Goal: Information Seeking & Learning: Learn about a topic

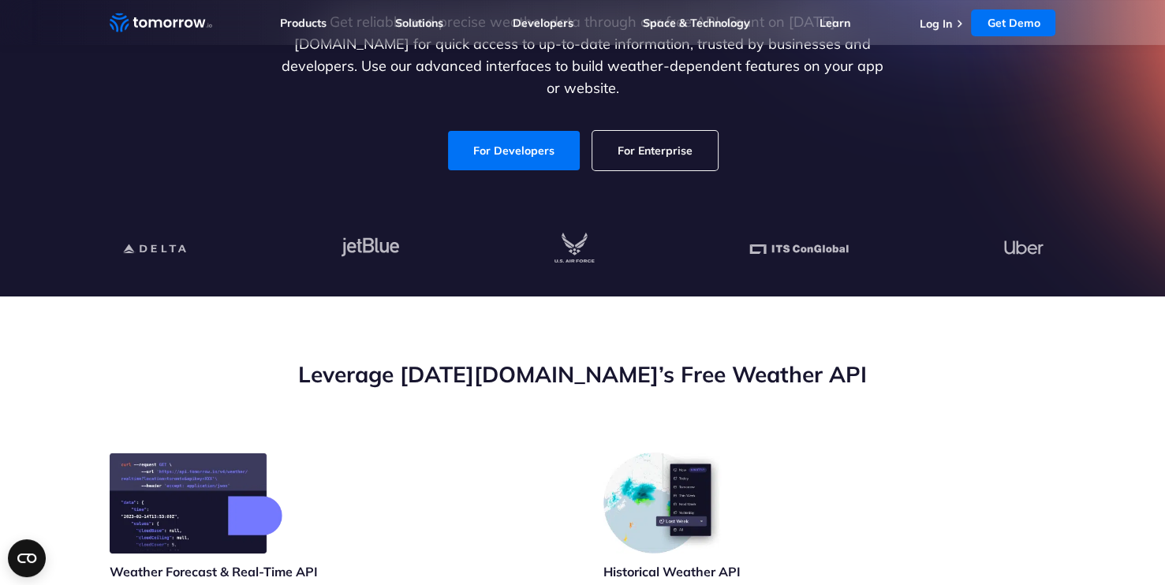
scroll to position [271, 0]
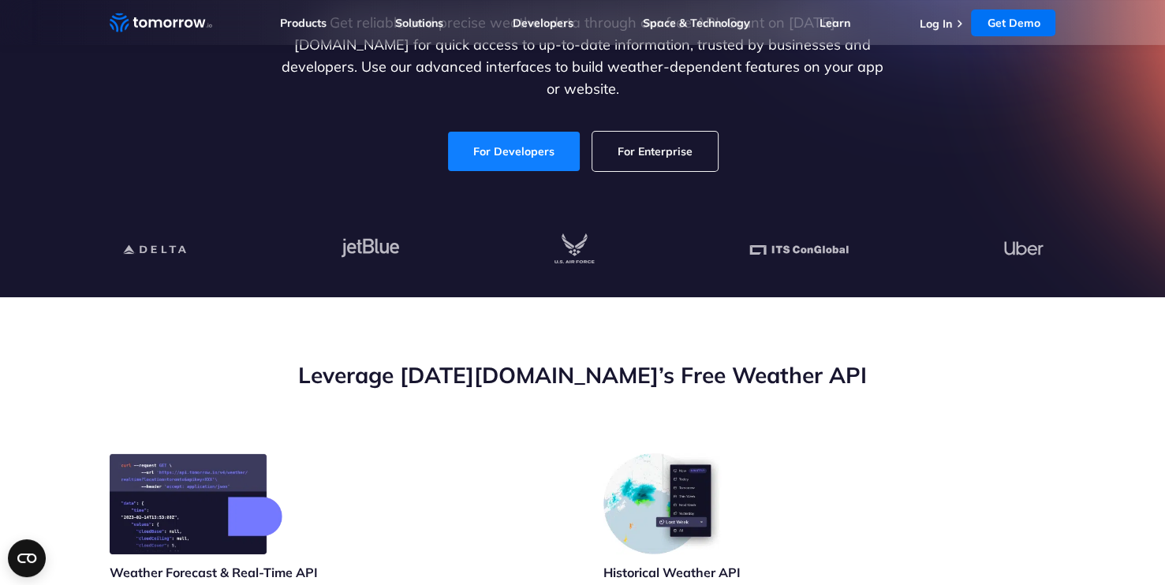
click at [467, 133] on link "For Developers" at bounding box center [514, 151] width 132 height 39
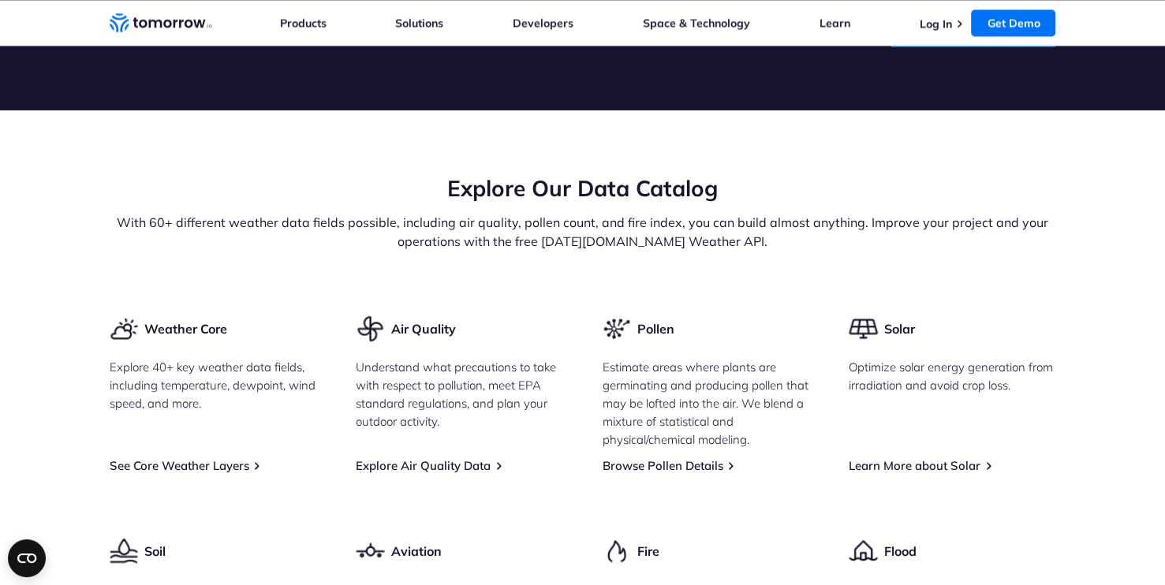
scroll to position [1635, 0]
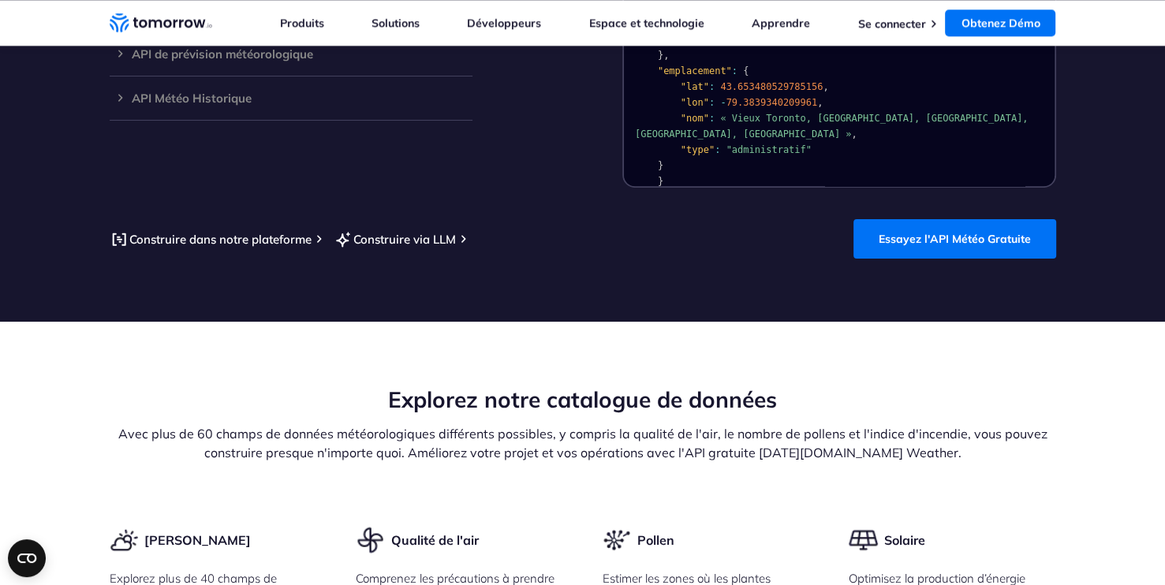
click at [709, 267] on section "Integrate and Adapt with the World’s Best Free LLM-Ready Weather API Access 60+…" at bounding box center [582, 24] width 1165 height 595
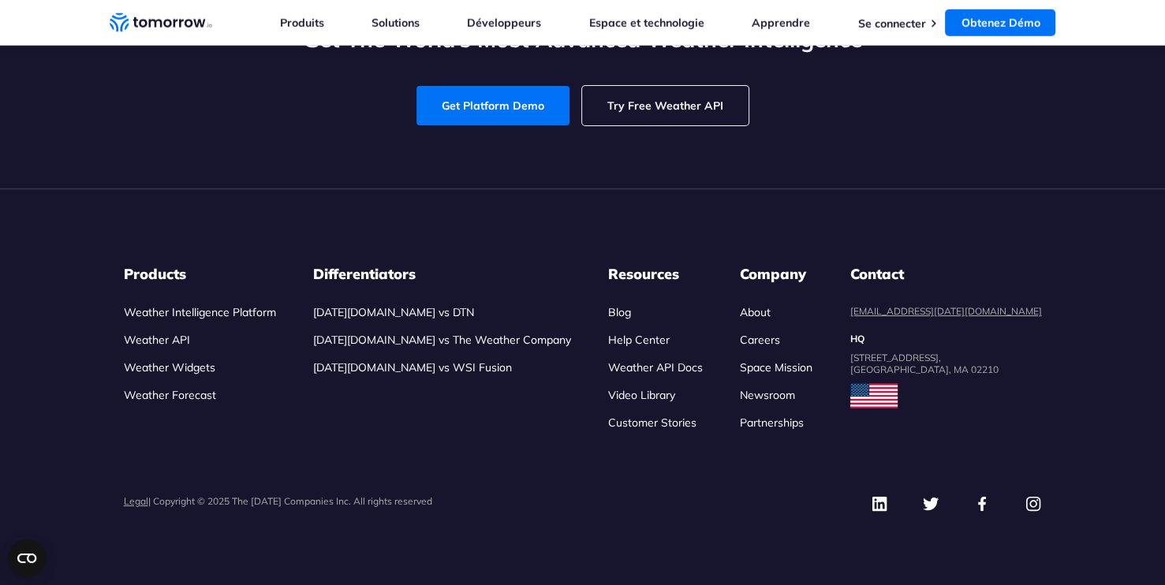
scroll to position [7494, 0]
click at [595, 125] on div "Get The World’s Most Advanced Weather Intelligence Get Platform Demo Try Free W…" at bounding box center [583, 74] width 947 height 101
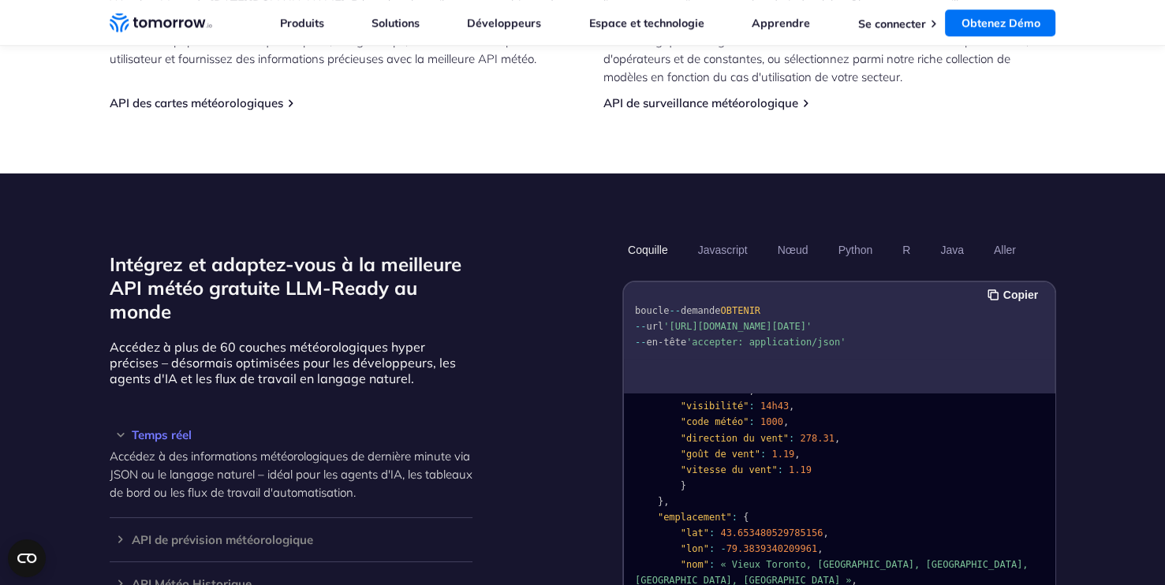
scroll to position [1205, 0]
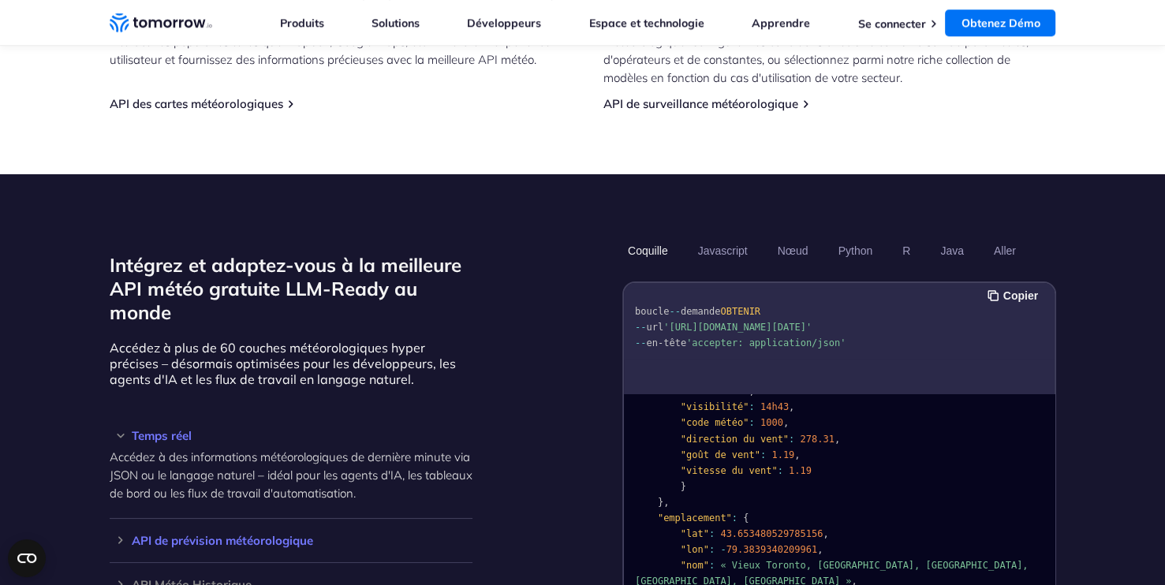
click at [119, 529] on div "API de prévision météorologique Accédez à des données hyperlocales ultra précis…" at bounding box center [291, 541] width 363 height 44
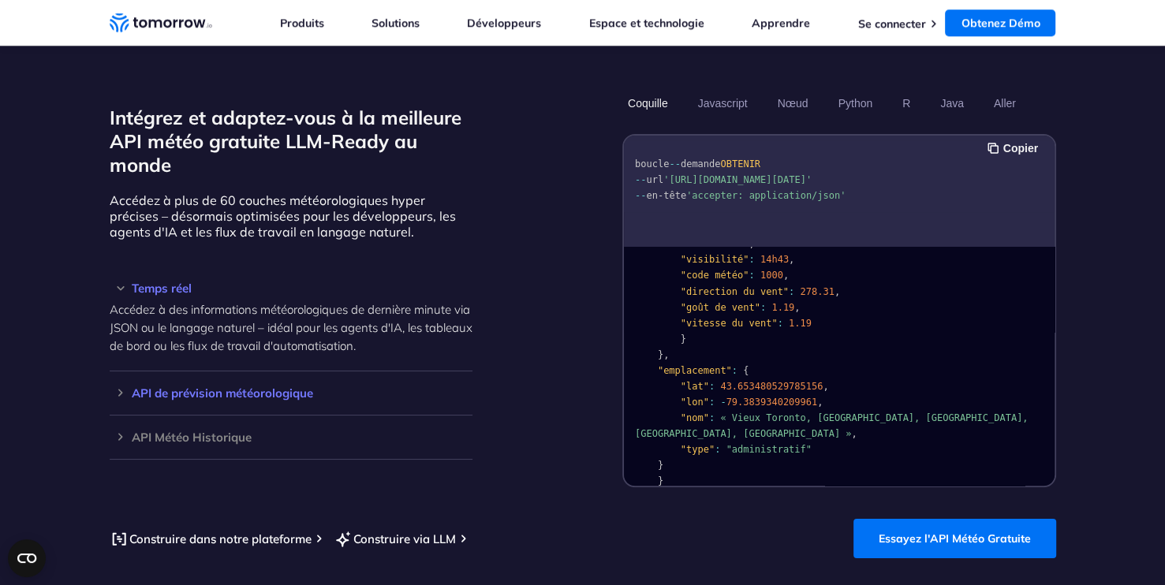
scroll to position [1354, 0]
click at [155, 387] on h3 "API de prévision météorologique" at bounding box center [291, 393] width 363 height 12
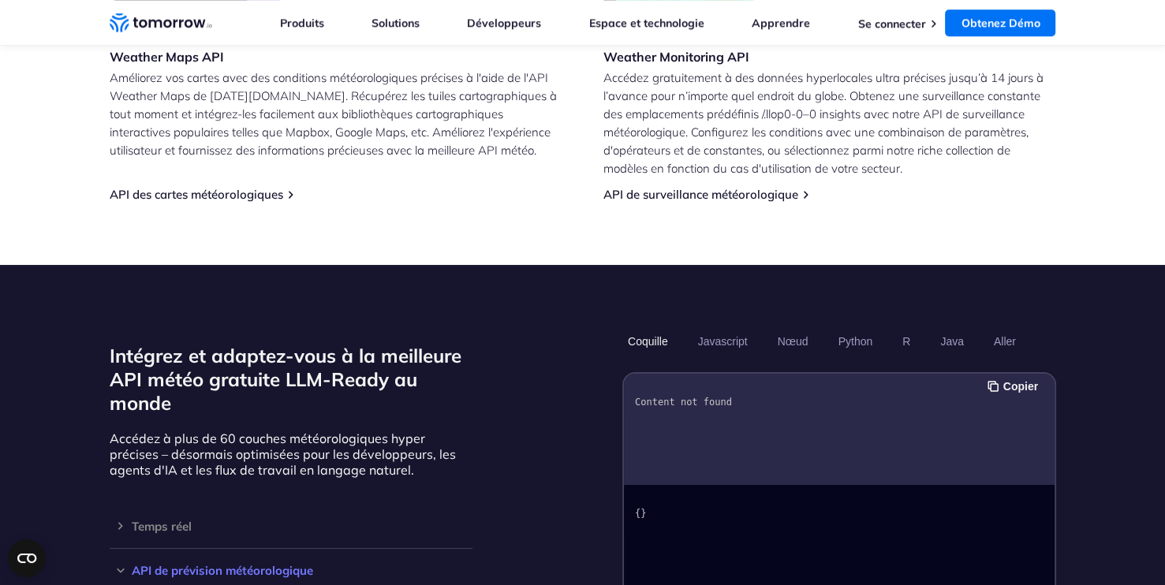
scroll to position [1113, 0]
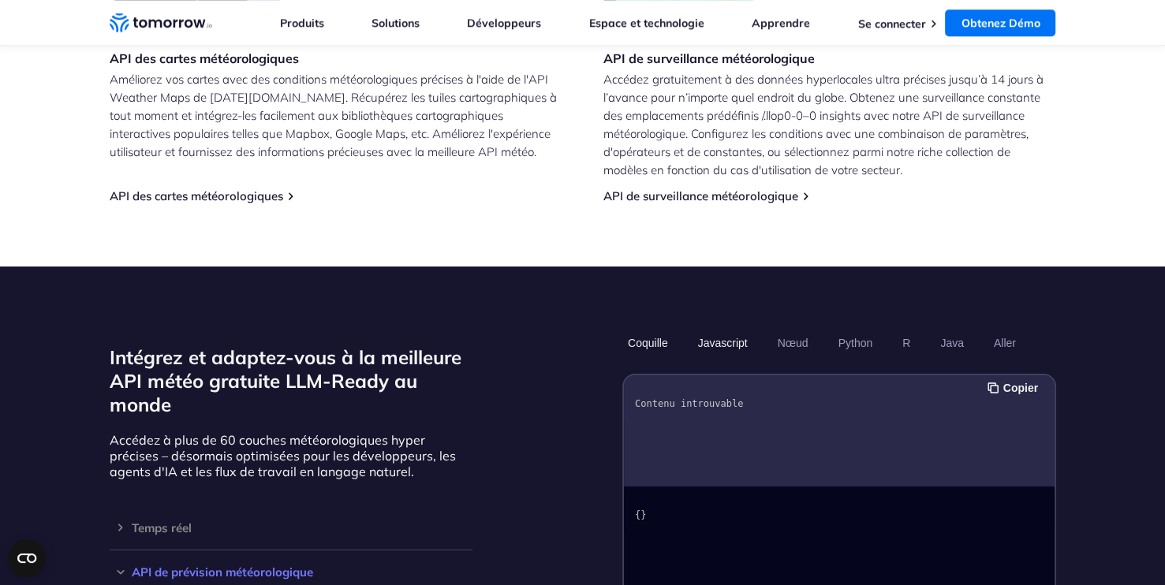
click at [718, 333] on button "Javascript" at bounding box center [722, 343] width 61 height 27
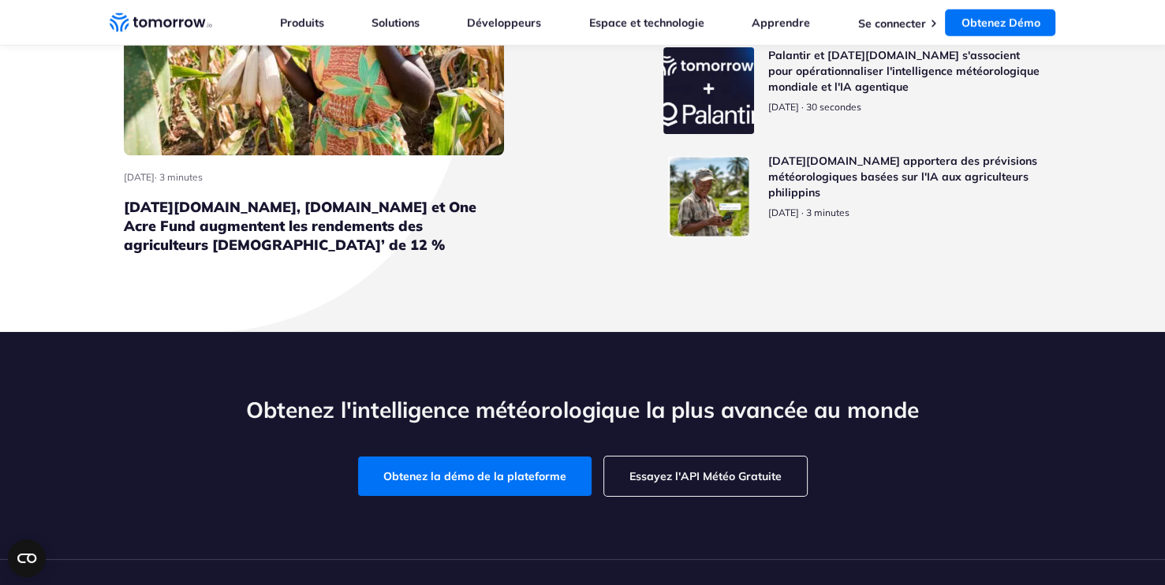
scroll to position [4030, 0]
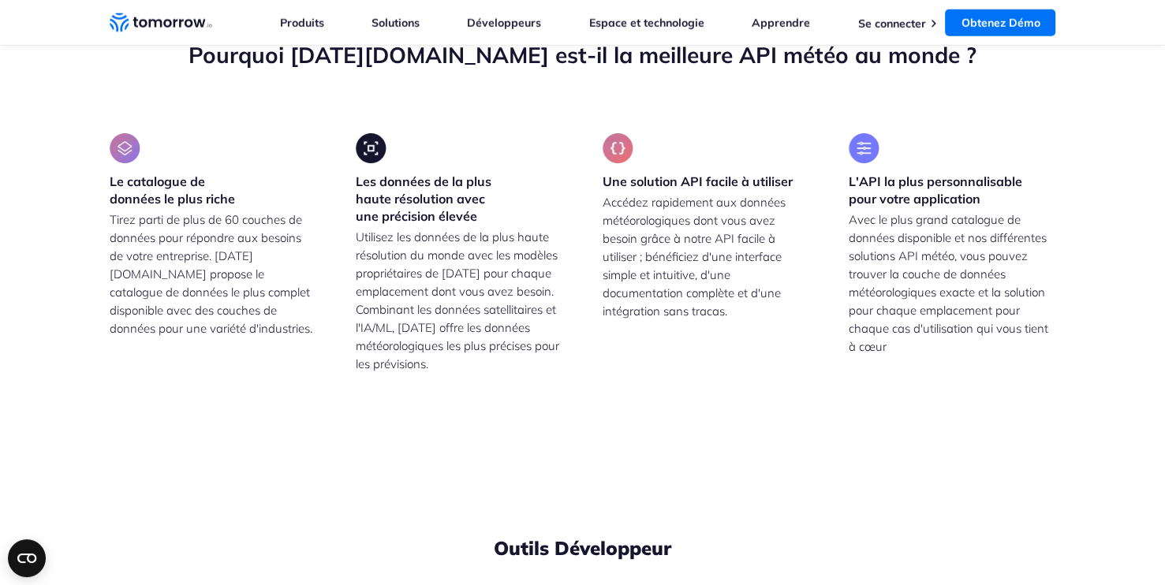
drag, startPoint x: 693, startPoint y: 515, endPoint x: 804, endPoint y: 516, distance: 110.4
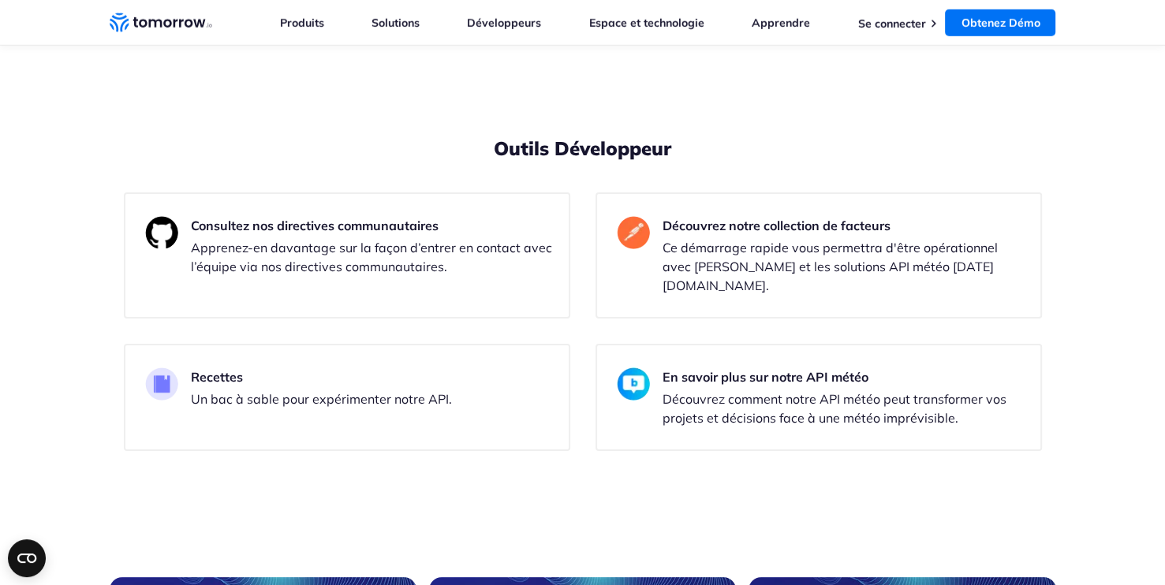
scroll to position [4430, 0]
